Goal: Communication & Community: Participate in discussion

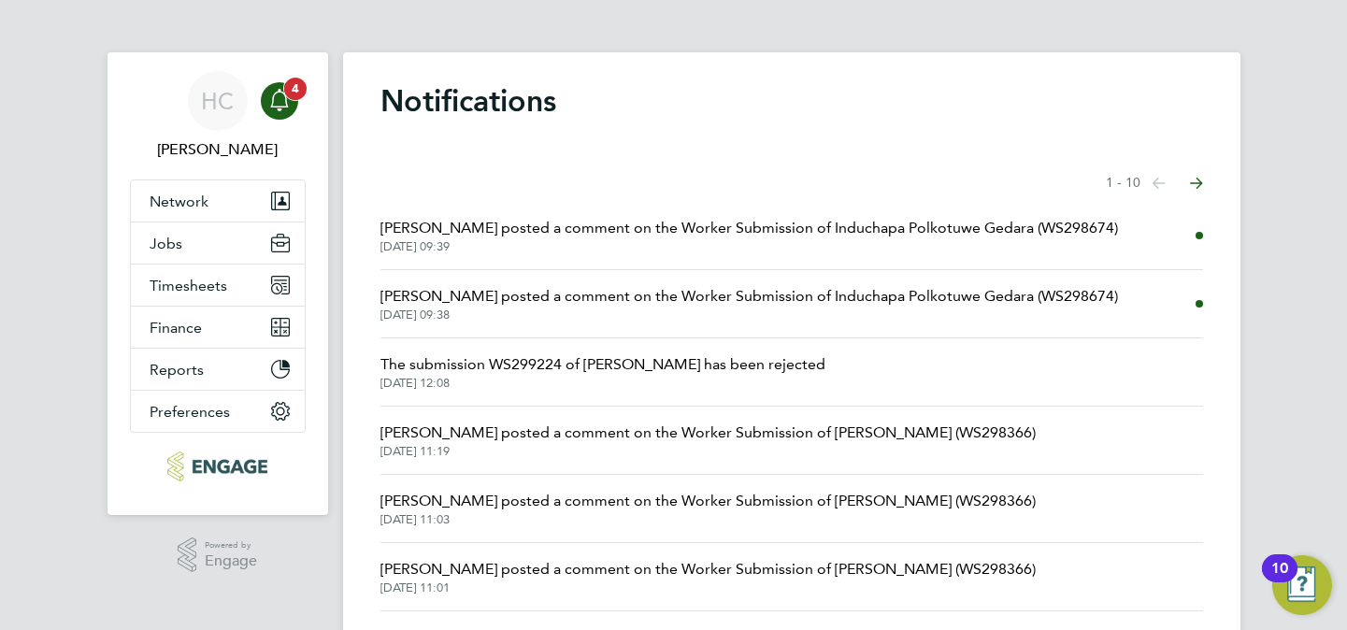
click at [272, 101] on icon "Main navigation" at bounding box center [280, 98] width 18 height 19
click at [274, 104] on icon "Main navigation" at bounding box center [279, 100] width 22 height 22
click at [275, 99] on icon "Main navigation" at bounding box center [279, 100] width 22 height 22
click at [286, 88] on span "4" at bounding box center [295, 89] width 22 height 22
click at [1038, 223] on span "[PERSON_NAME] posted a comment on the Worker Submission of Induchapa Polkotuwe …" at bounding box center [748, 228] width 737 height 22
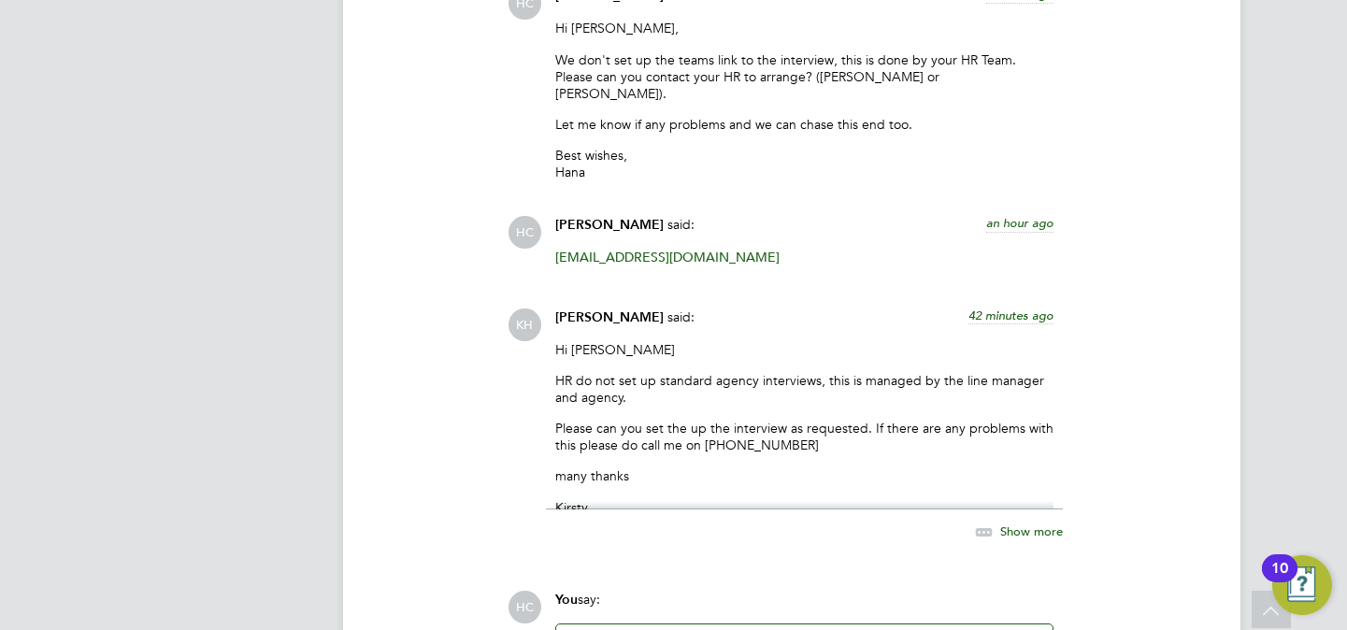
scroll to position [3448, 0]
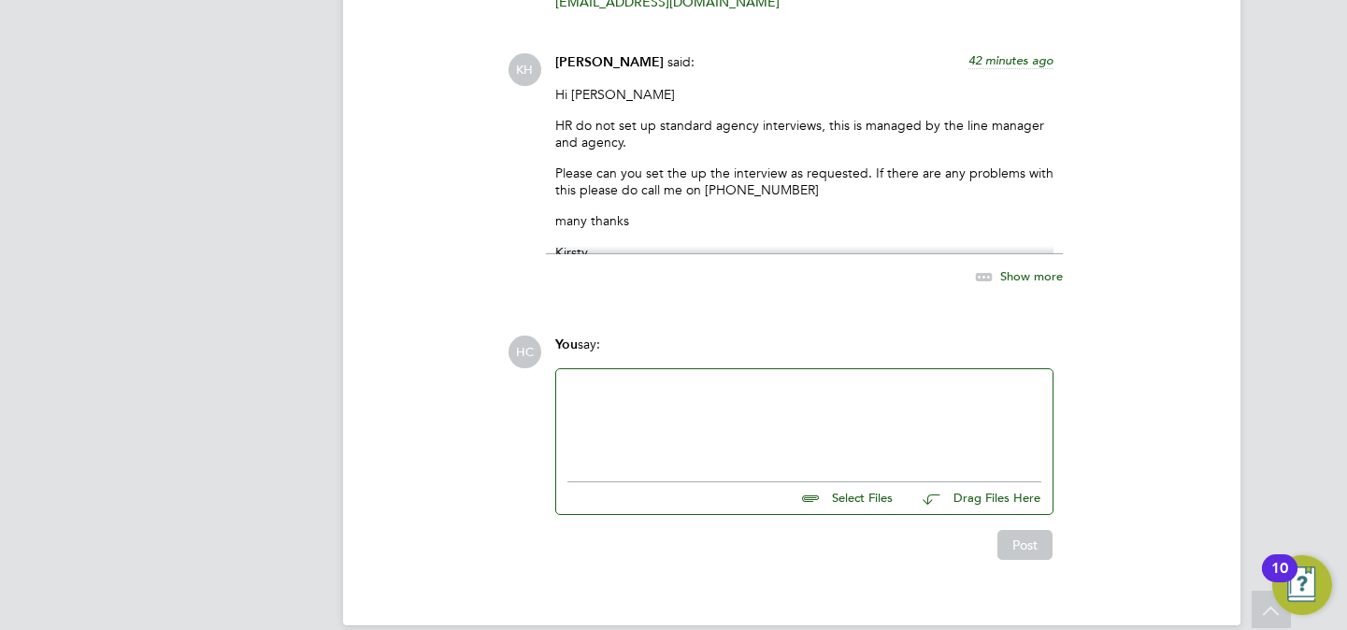
click at [656, 380] on div at bounding box center [804, 420] width 474 height 80
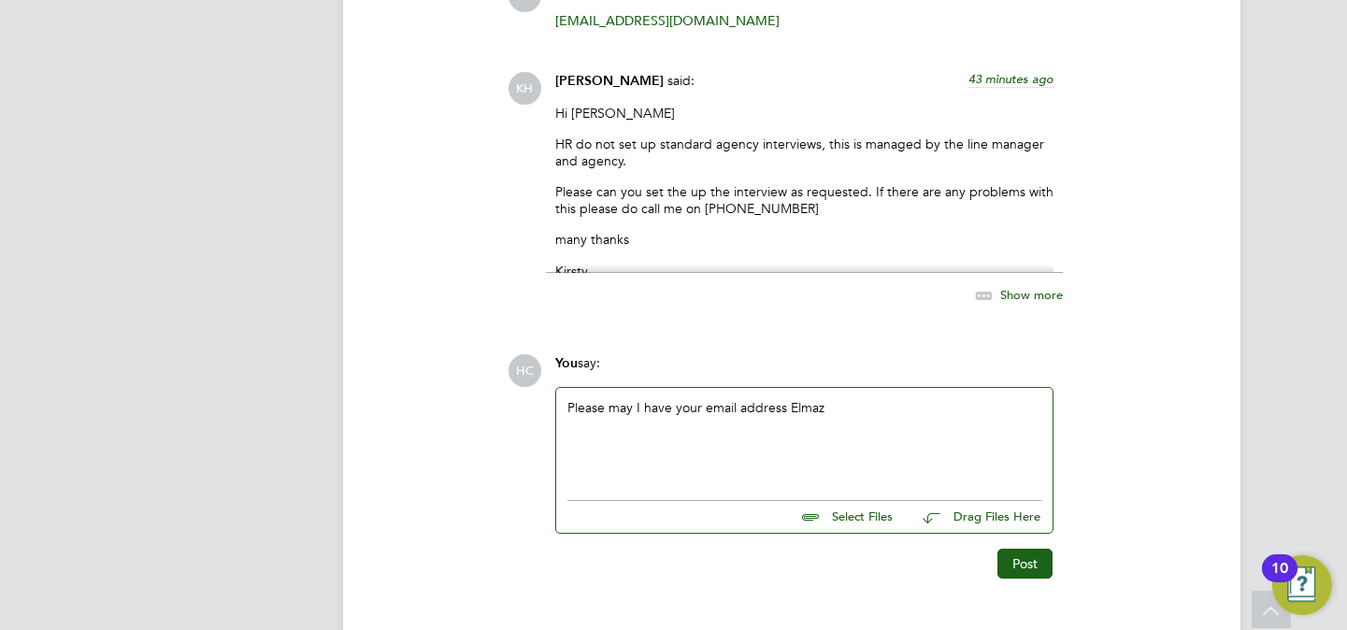
scroll to position [3591, 0]
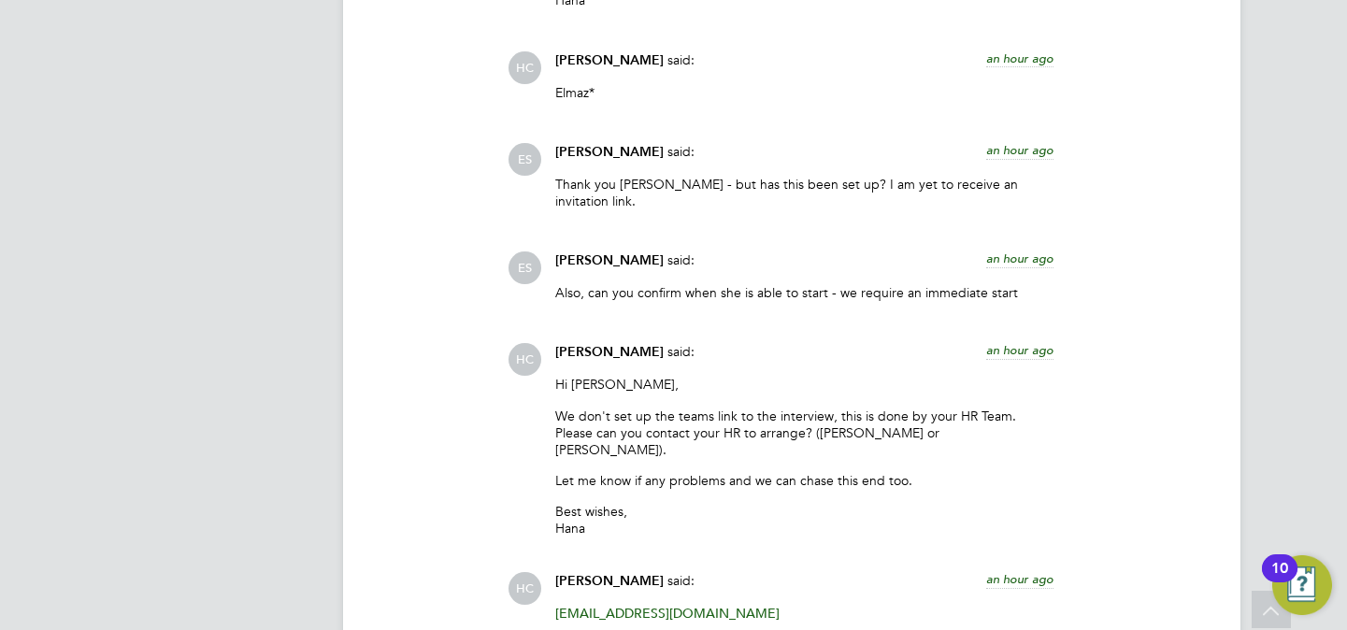
click at [582, 251] on div "[PERSON_NAME] said: an hour ago" at bounding box center [804, 267] width 498 height 33
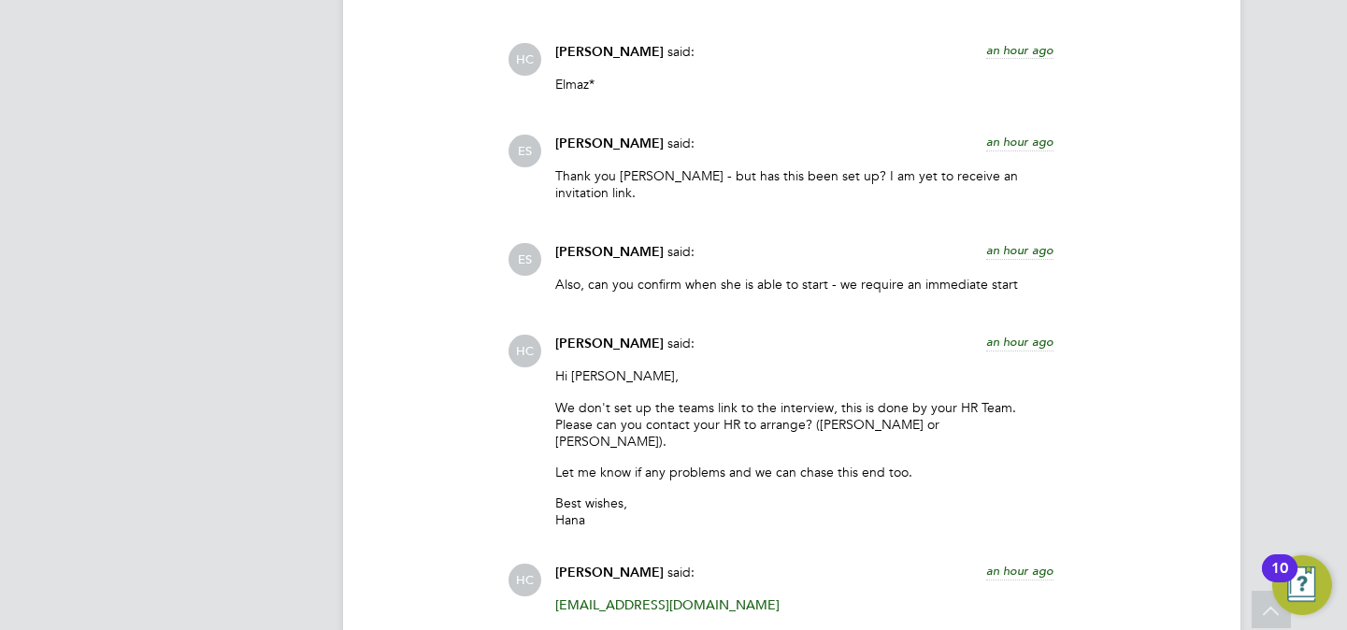
click at [592, 245] on div "[PERSON_NAME] said: an hour ago" at bounding box center [804, 259] width 498 height 33
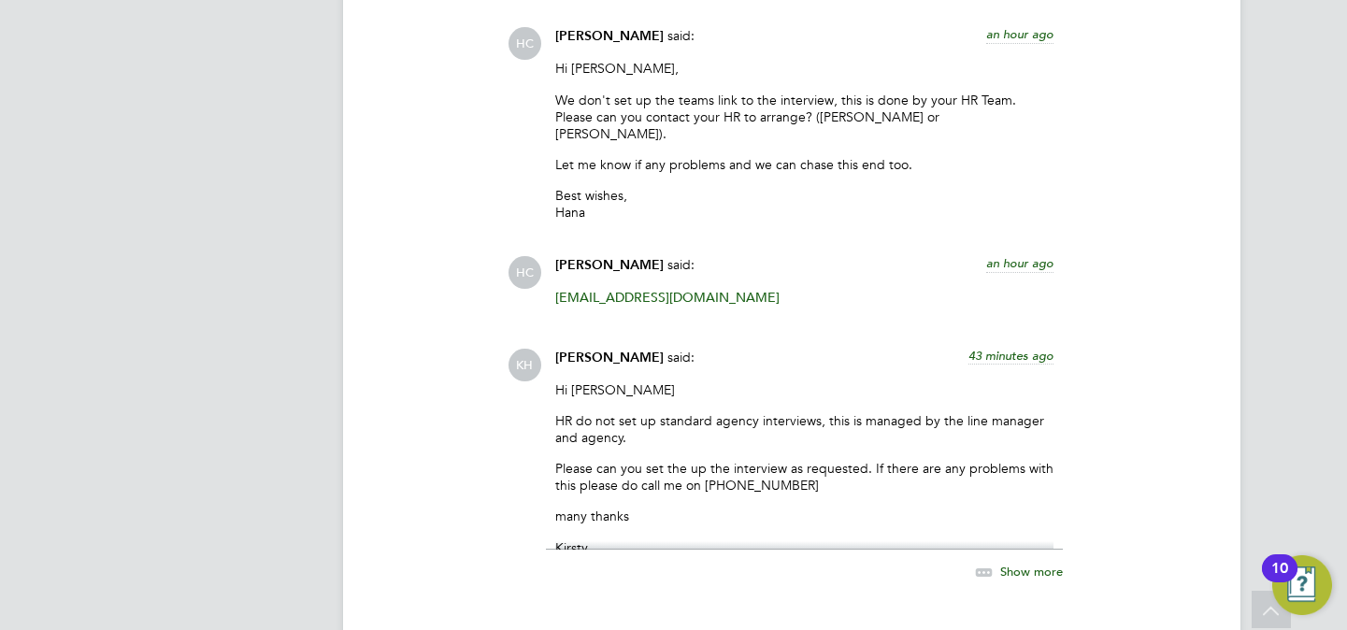
scroll to position [3605, 0]
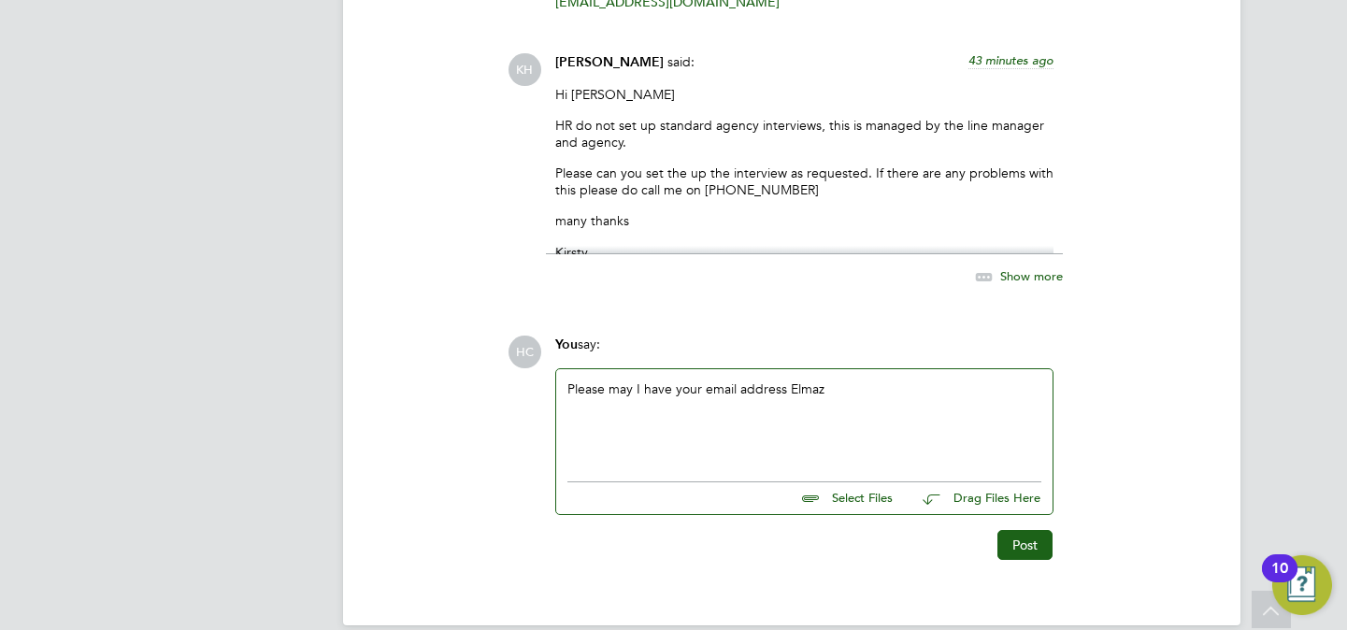
click at [878, 380] on div "Please may I have your email address Elmaz" at bounding box center [804, 420] width 474 height 80
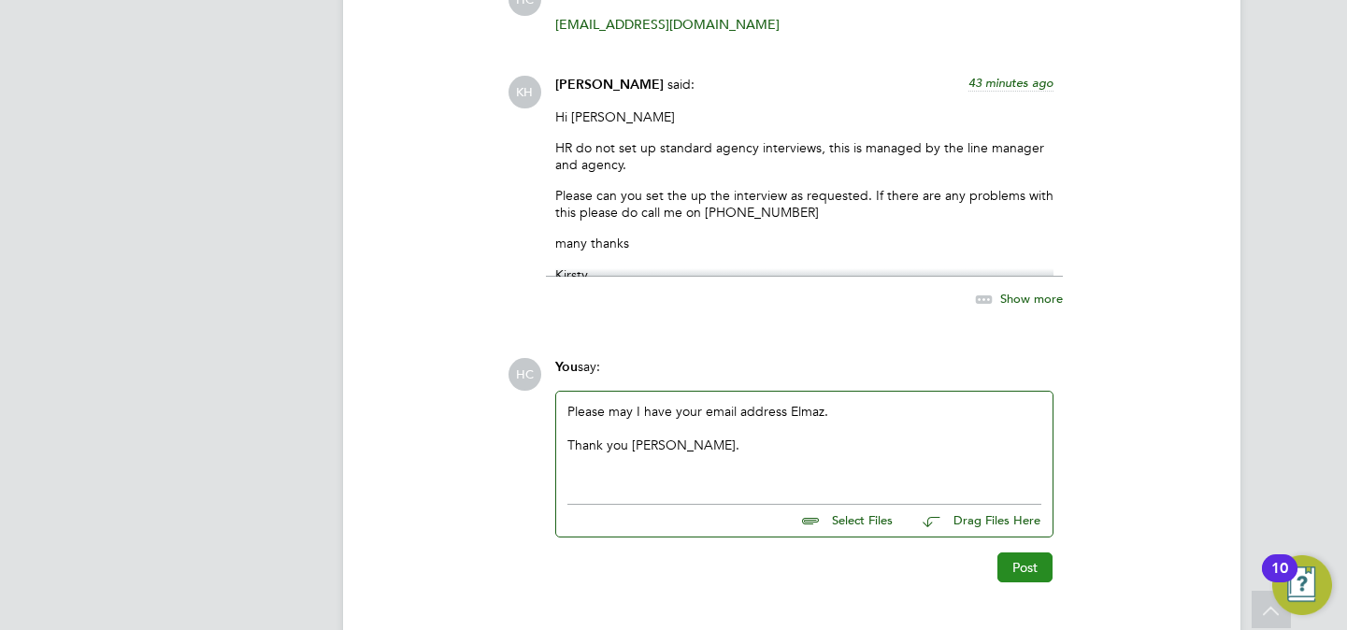
click at [1028, 552] on button "Post" at bounding box center [1024, 567] width 55 height 30
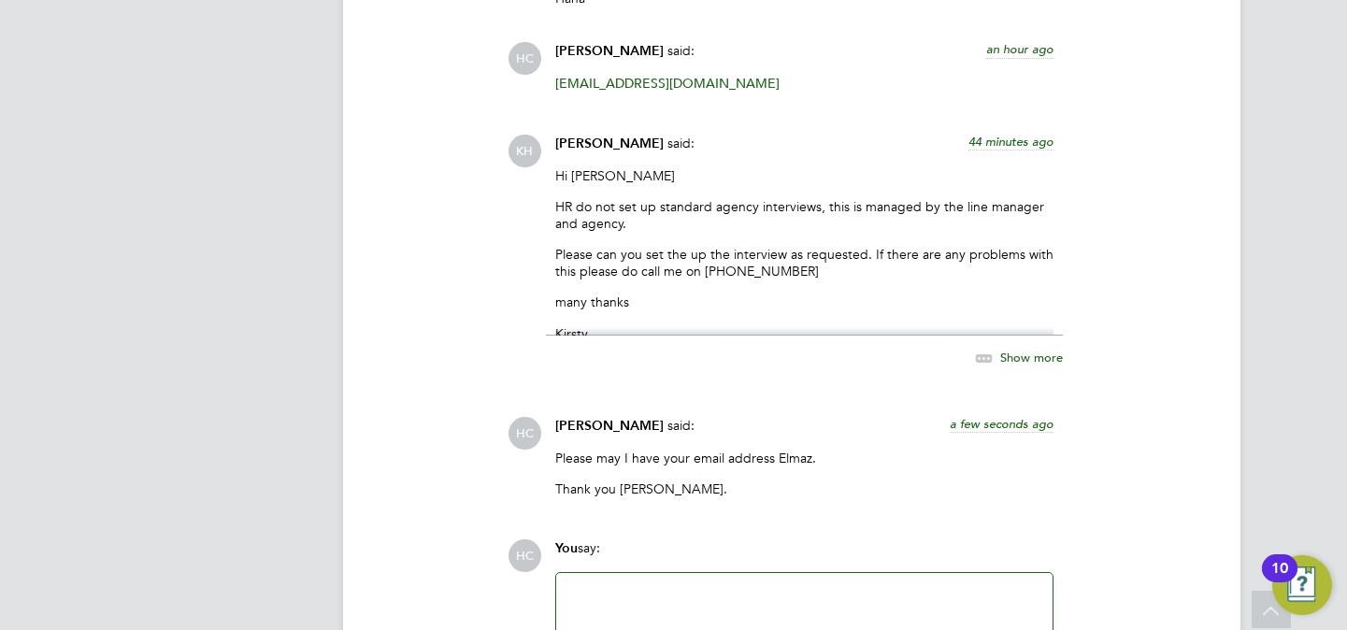
scroll to position [3485, 0]
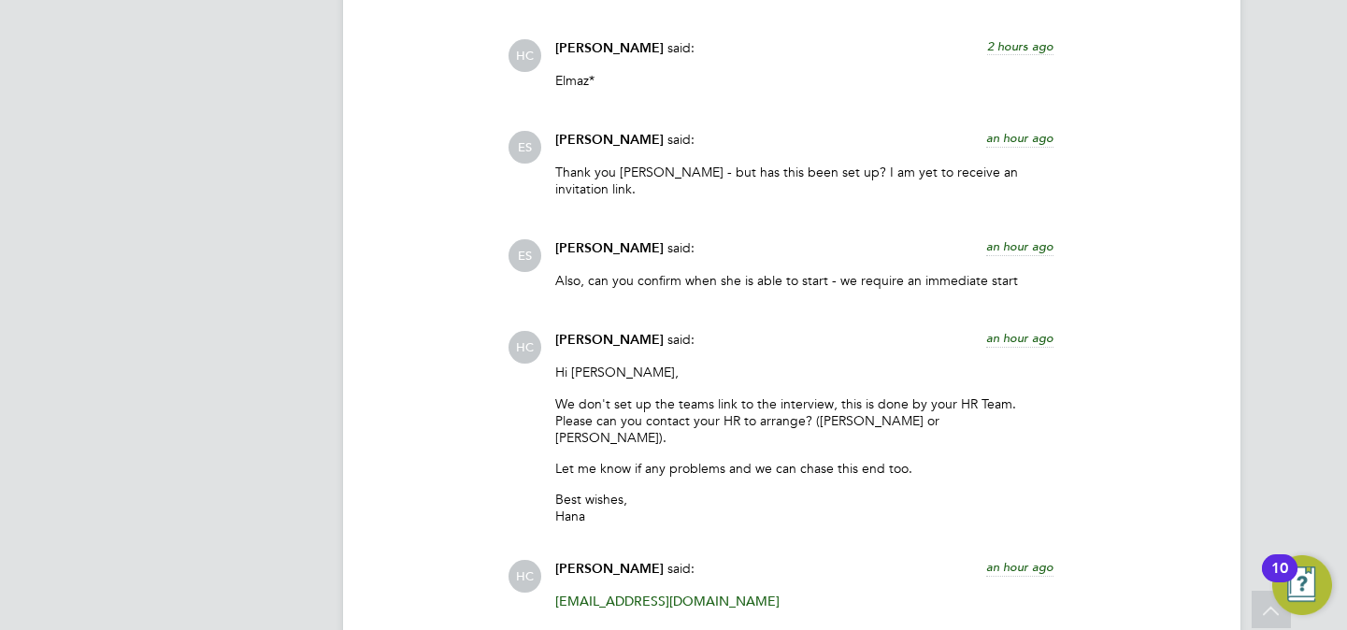
scroll to position [2755, 0]
